Goal: Check status: Check status

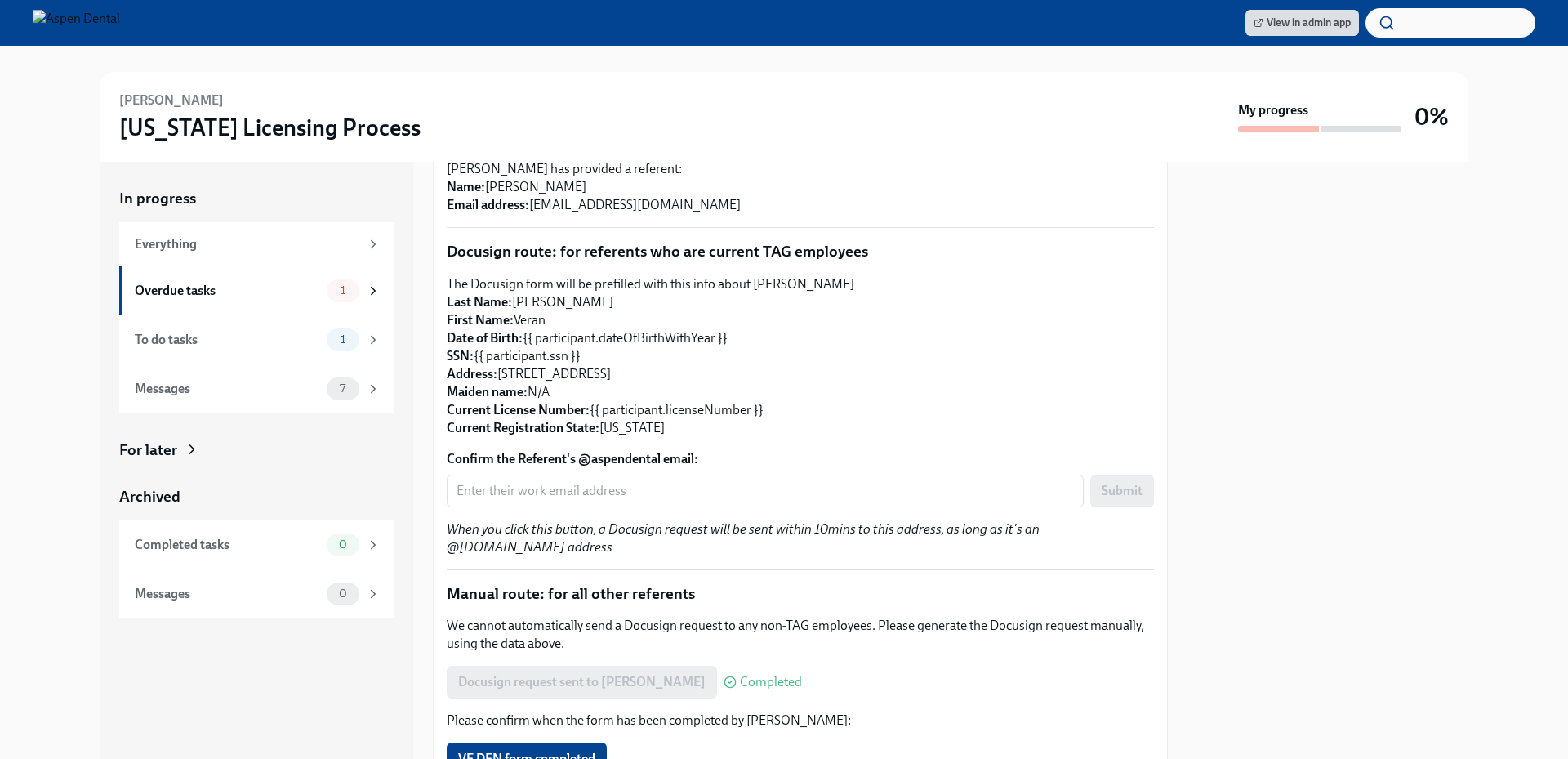
scroll to position [247, 0]
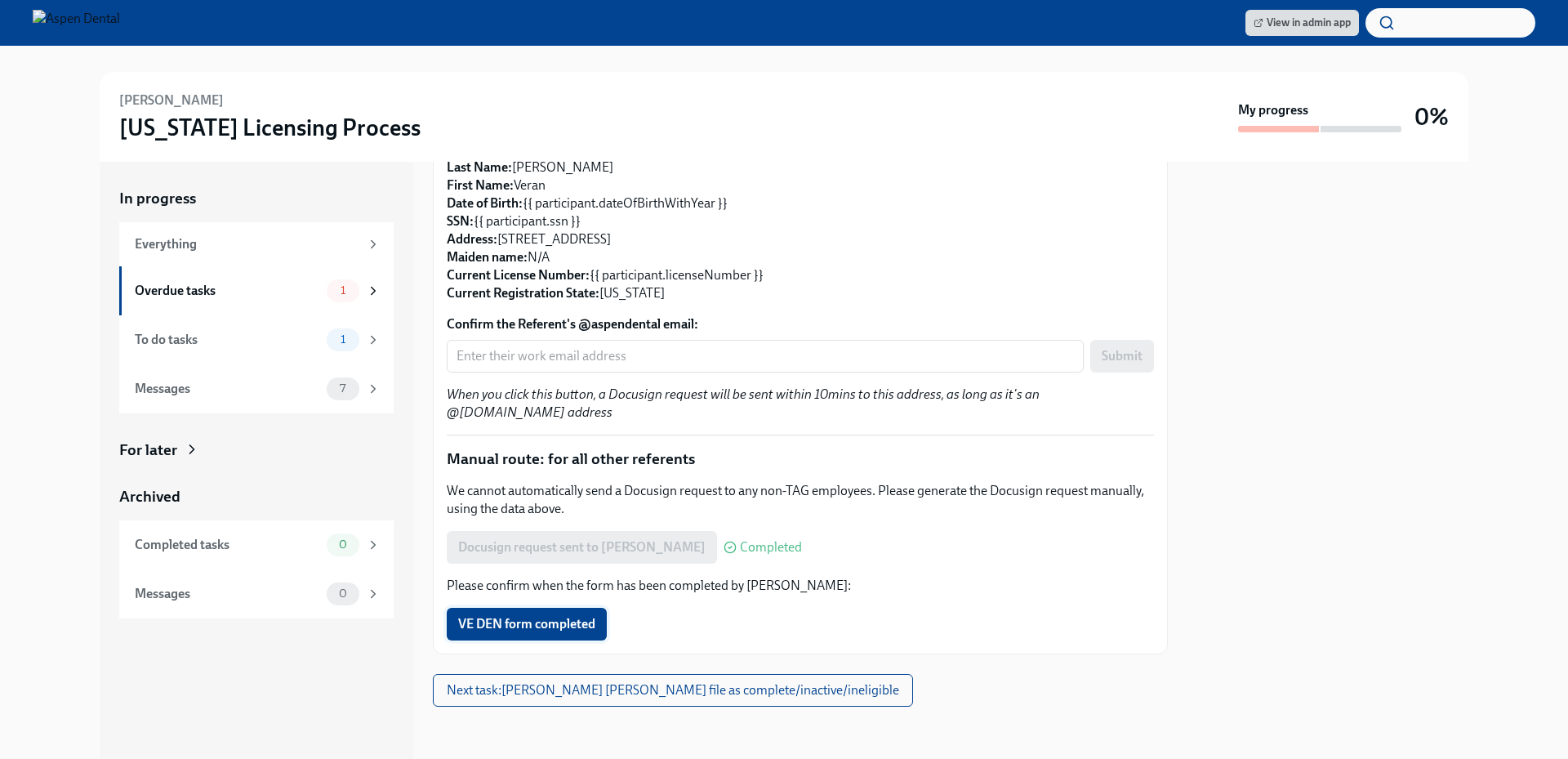
click at [540, 621] on span "VE DEN form completed" at bounding box center [526, 624] width 137 height 17
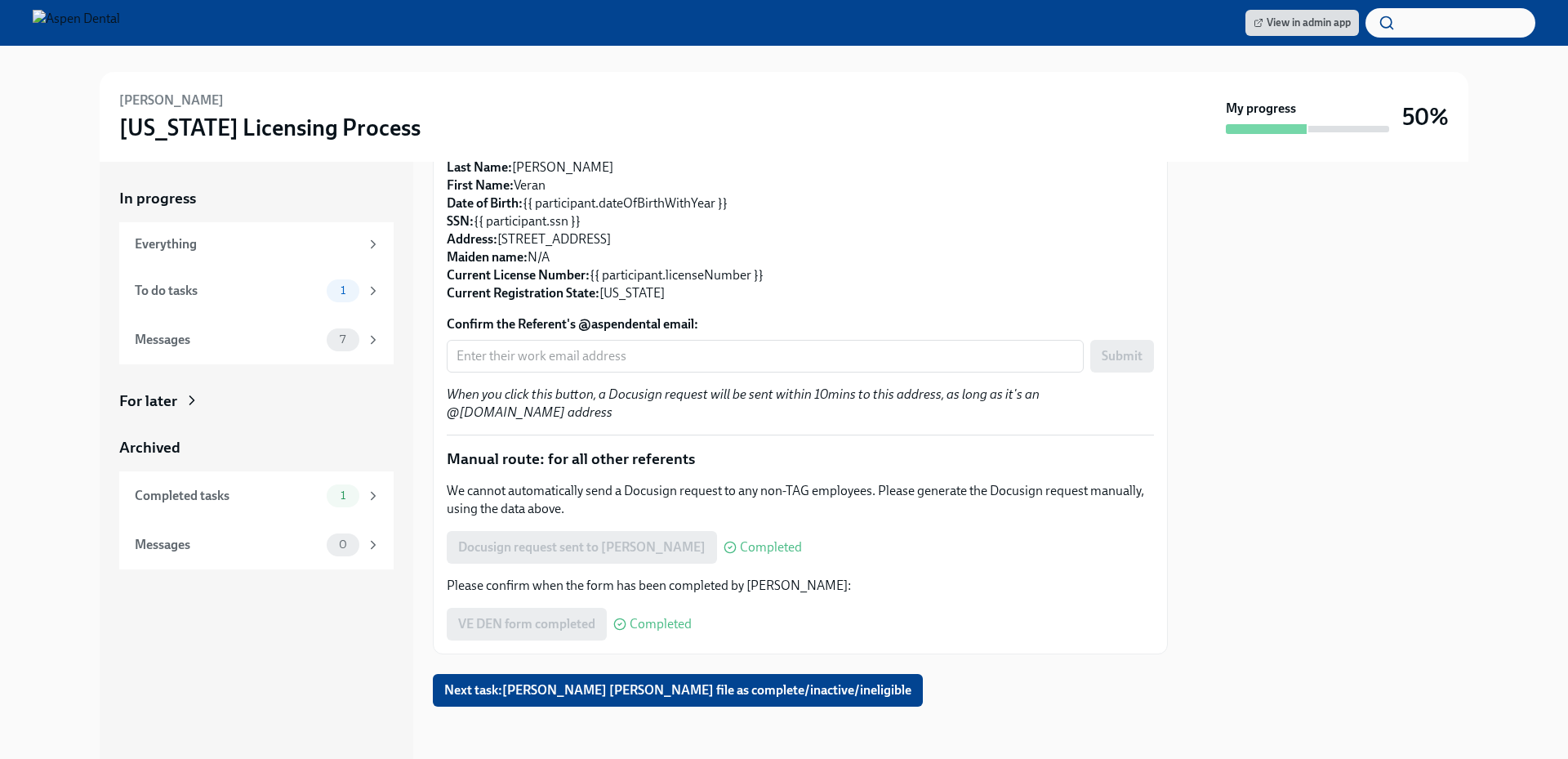
click at [1518, 547] on div "In progress Everything To do tasks 1 Messages 7 For later Archived Completed ta…" at bounding box center [784, 460] width 1516 height 597
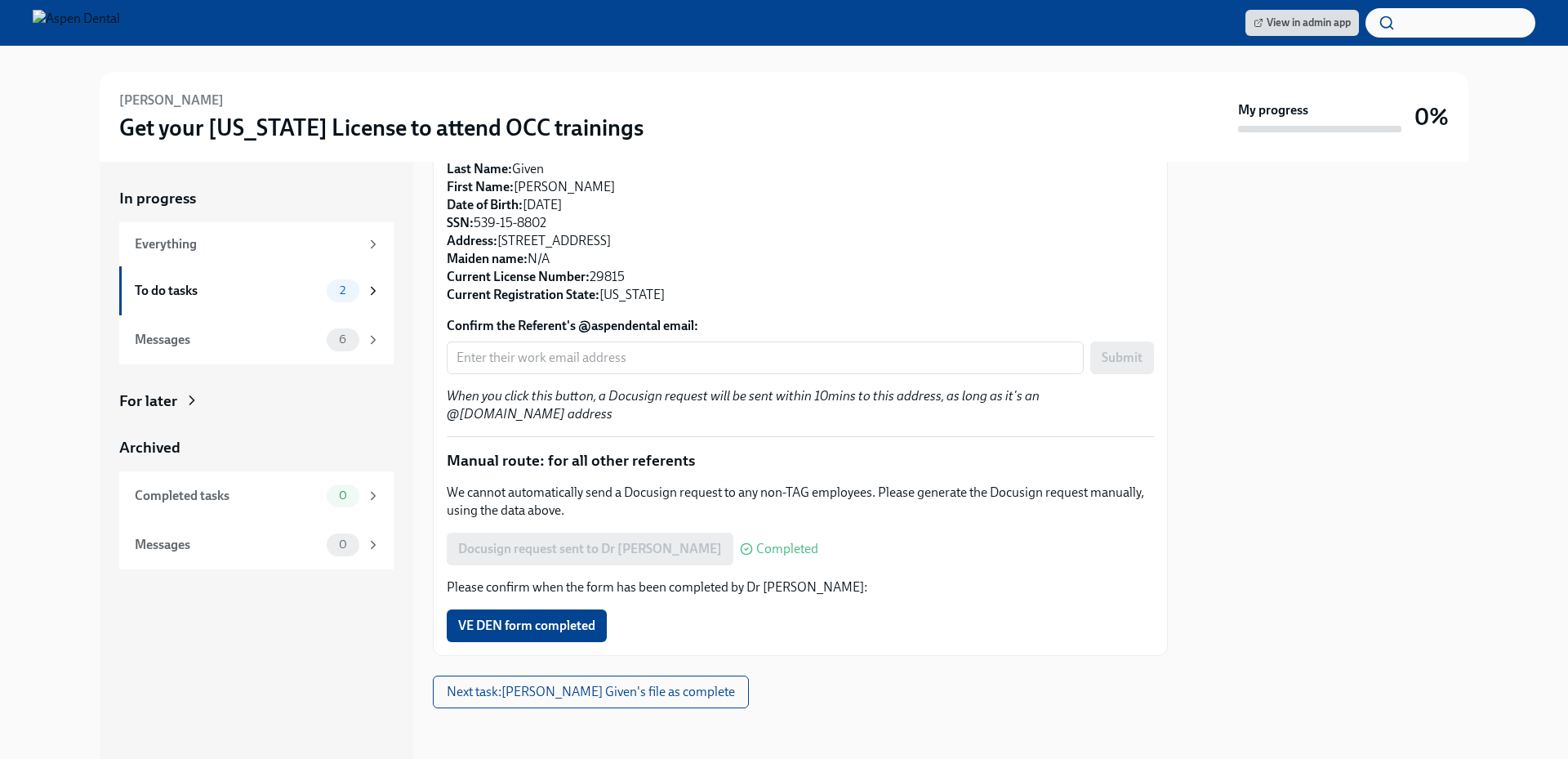
scroll to position [247, 0]
click at [555, 632] on span "VE DEN form completed" at bounding box center [526, 624] width 137 height 17
